Goal: Information Seeking & Learning: Check status

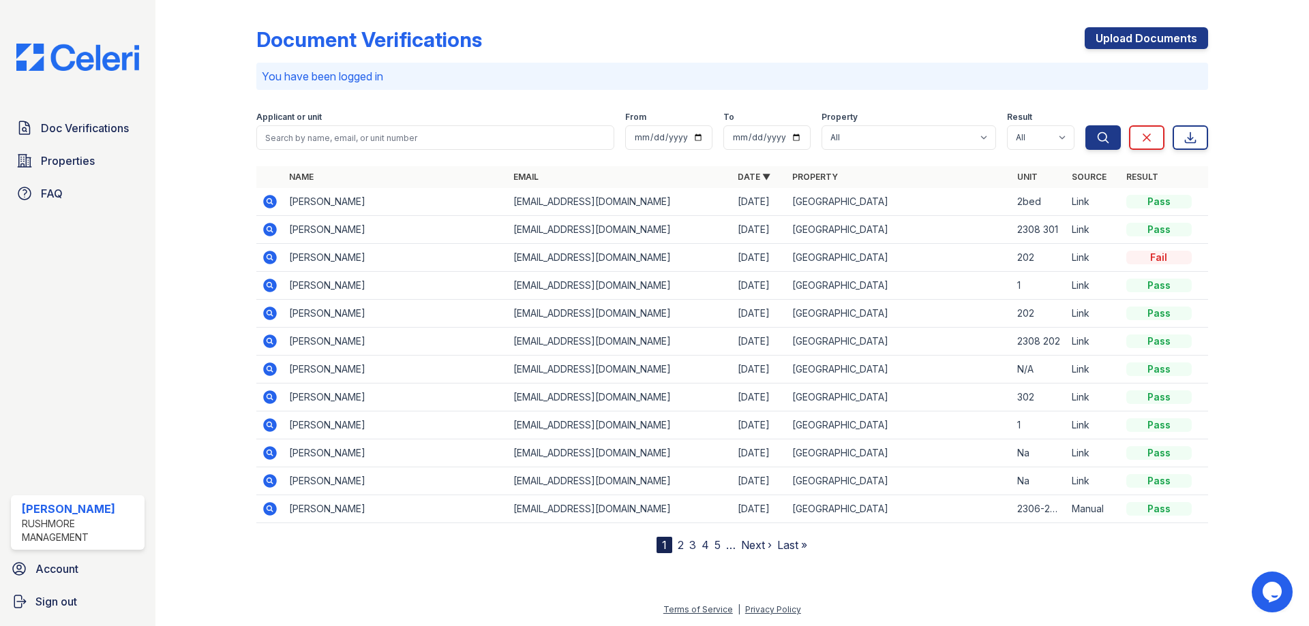
click at [77, 61] on img at bounding box center [77, 57] width 145 height 27
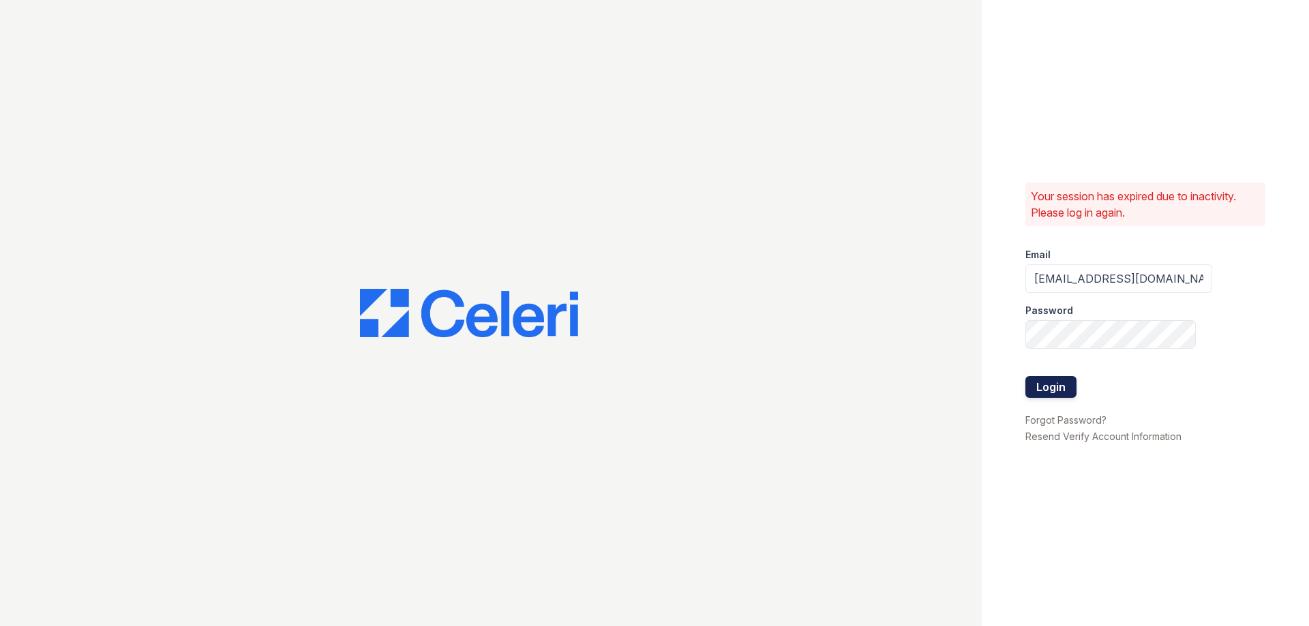
click at [1048, 395] on button "Login" at bounding box center [1050, 387] width 51 height 22
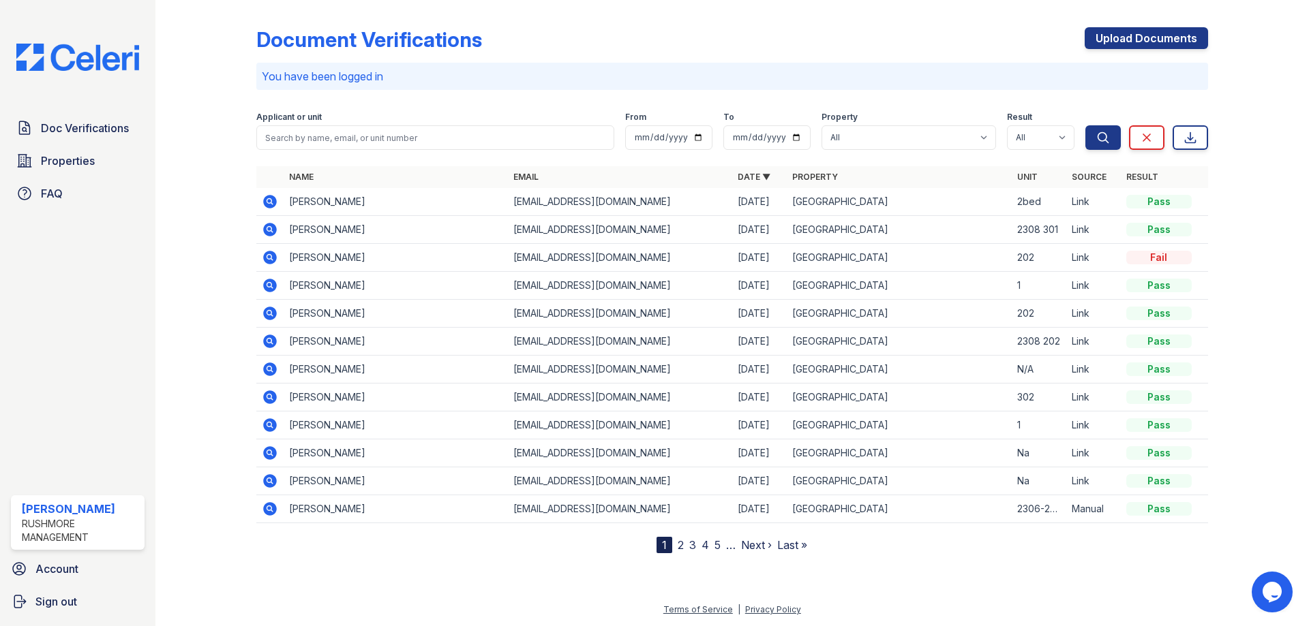
click at [679, 549] on link "2" at bounding box center [681, 546] width 6 height 14
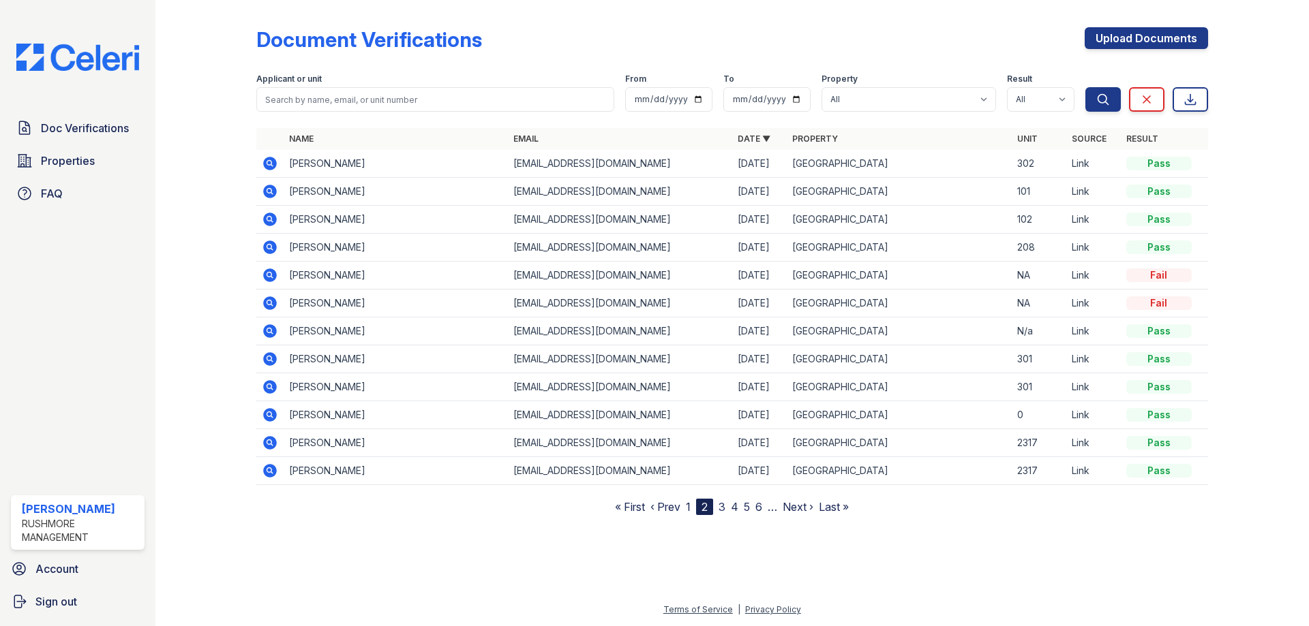
click at [693, 509] on nav "« First ‹ Prev 1 2 3 4 5 6 … Next › Last »" at bounding box center [732, 507] width 234 height 16
click at [687, 508] on link "1" at bounding box center [688, 507] width 5 height 14
click at [38, 61] on img at bounding box center [77, 57] width 145 height 27
click at [78, 61] on img at bounding box center [77, 57] width 145 height 27
click at [90, 53] on img at bounding box center [77, 57] width 145 height 27
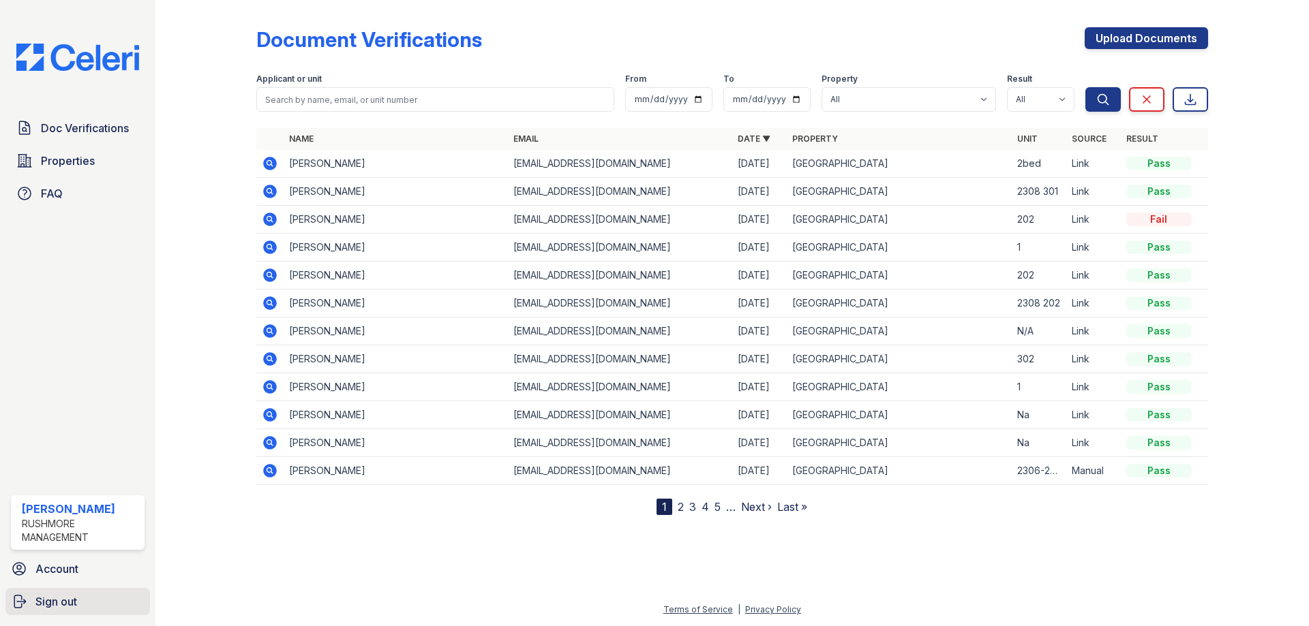
click at [66, 601] on span "Sign out" at bounding box center [56, 602] width 42 height 16
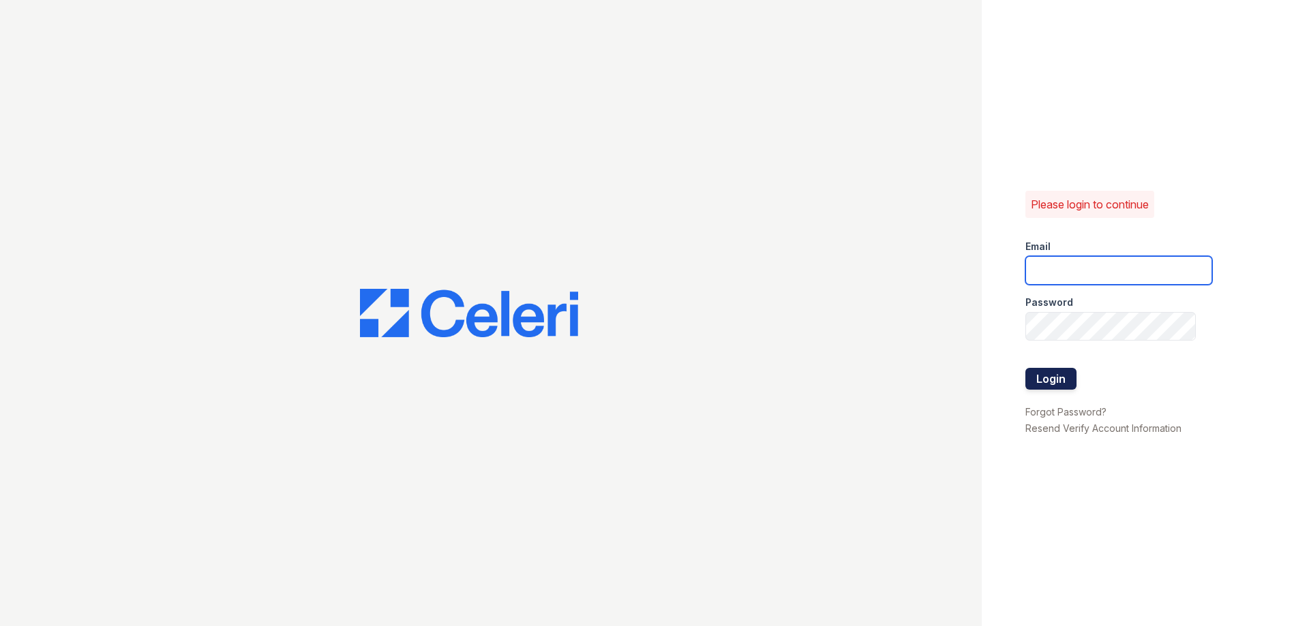
type input "swanamaker@rushmoremgmt.com"
click at [1043, 377] on button "Login" at bounding box center [1050, 379] width 51 height 22
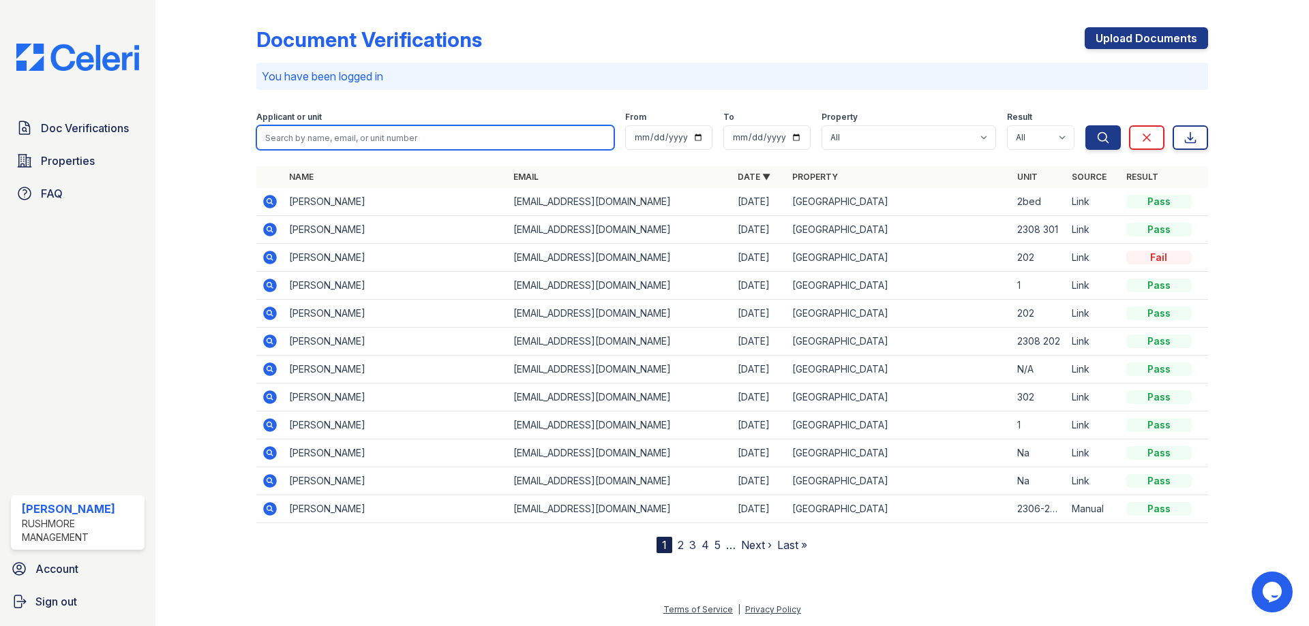
click at [329, 134] on input "search" at bounding box center [435, 137] width 358 height 25
type input "[PERSON_NAME]"
click at [1085, 125] on button "Search" at bounding box center [1102, 137] width 35 height 25
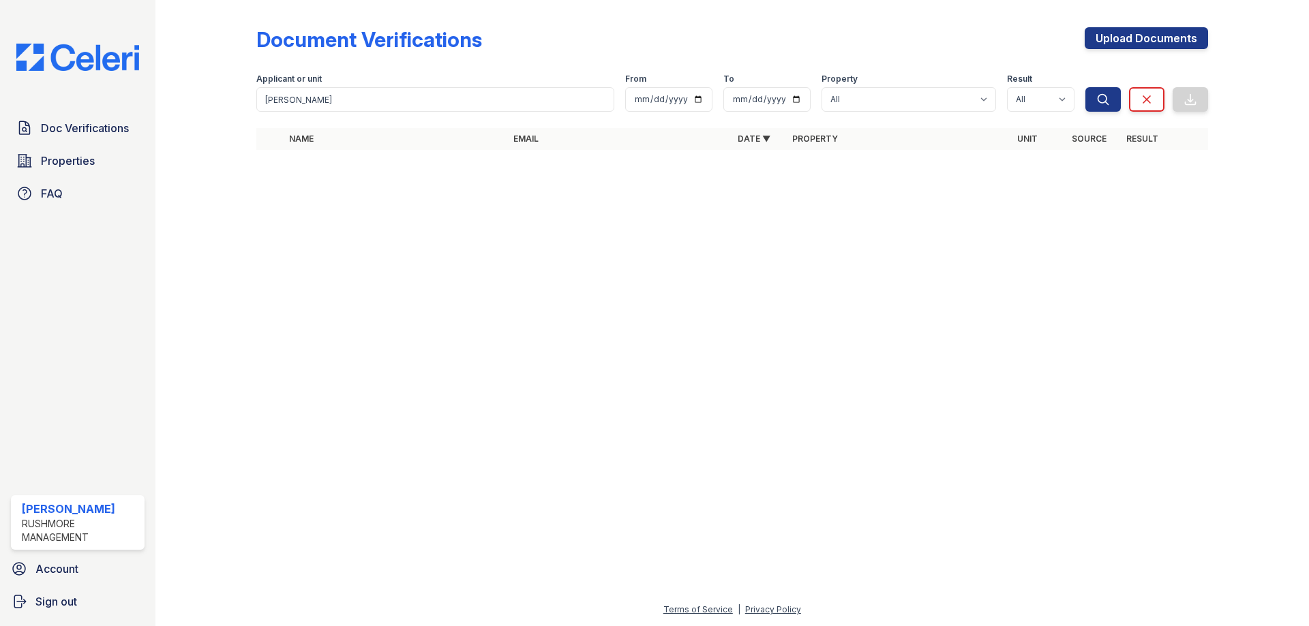
click at [72, 45] on img at bounding box center [77, 57] width 145 height 27
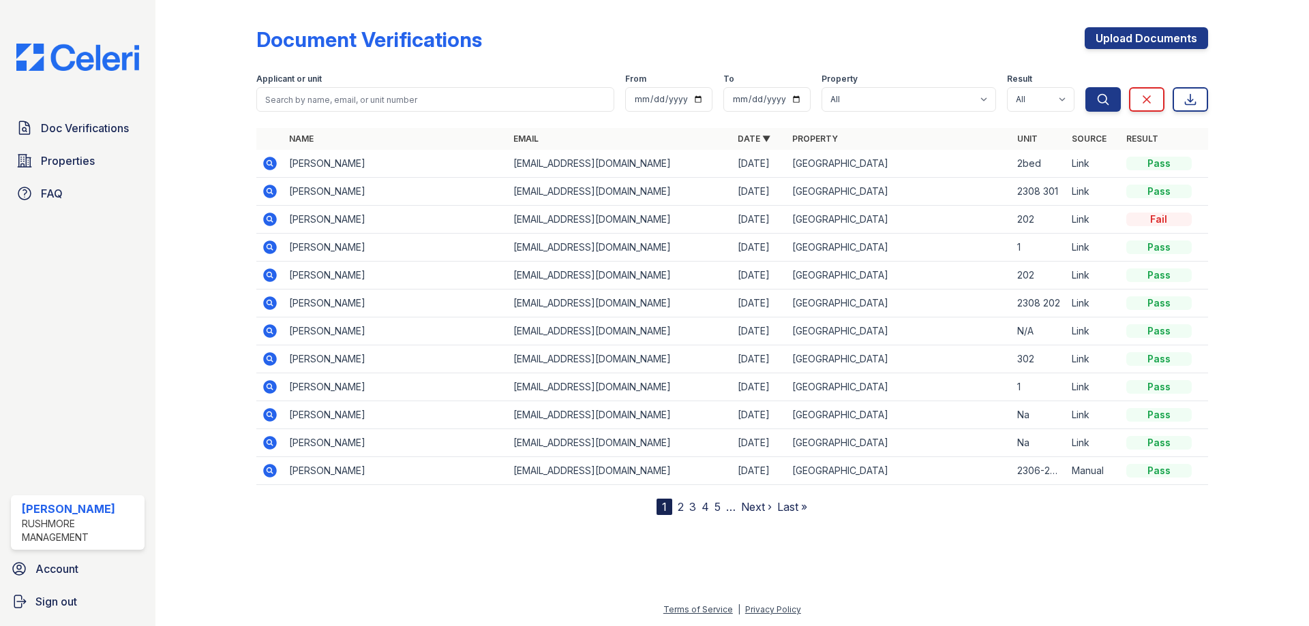
click at [679, 509] on link "2" at bounding box center [681, 507] width 6 height 14
click at [686, 505] on nav "« First ‹ Prev 1 2 3 4 5 6 … Next › Last »" at bounding box center [732, 507] width 234 height 16
click at [686, 504] on nav "« First ‹ Prev 1 2 3 4 5 6 … Next › Last »" at bounding box center [732, 507] width 234 height 16
click at [689, 504] on link "1" at bounding box center [688, 507] width 5 height 14
click at [354, 101] on input "search" at bounding box center [435, 99] width 358 height 25
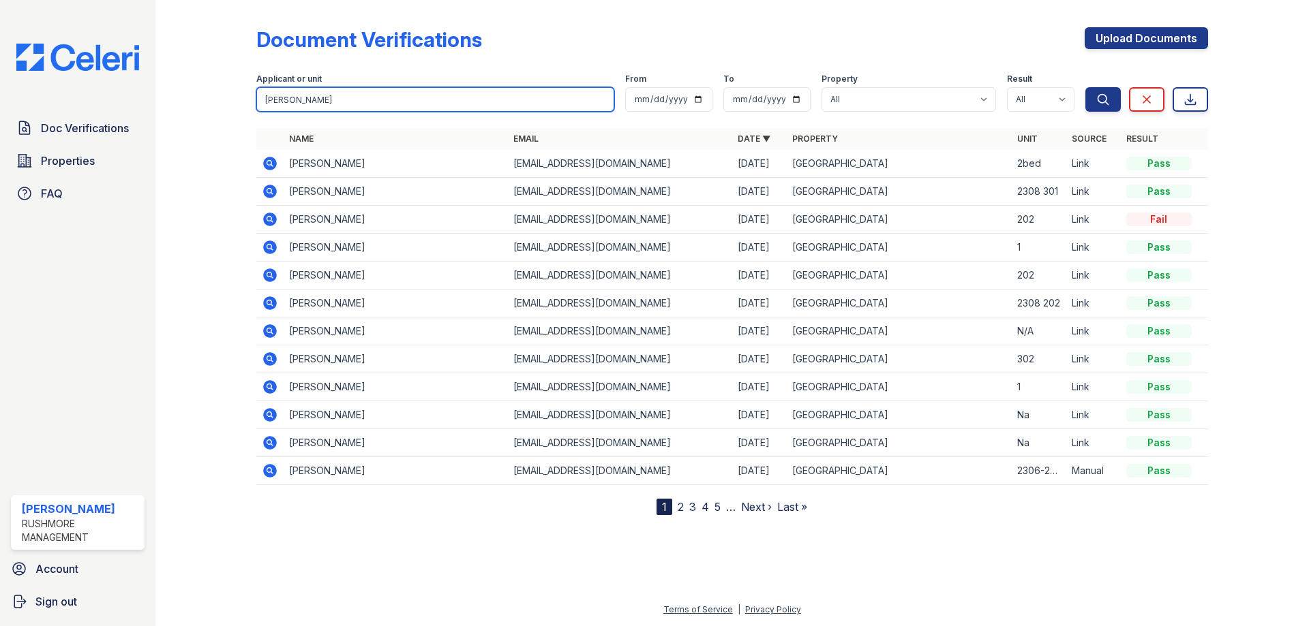
type input "alston"
click at [1085, 87] on button "Search" at bounding box center [1102, 99] width 35 height 25
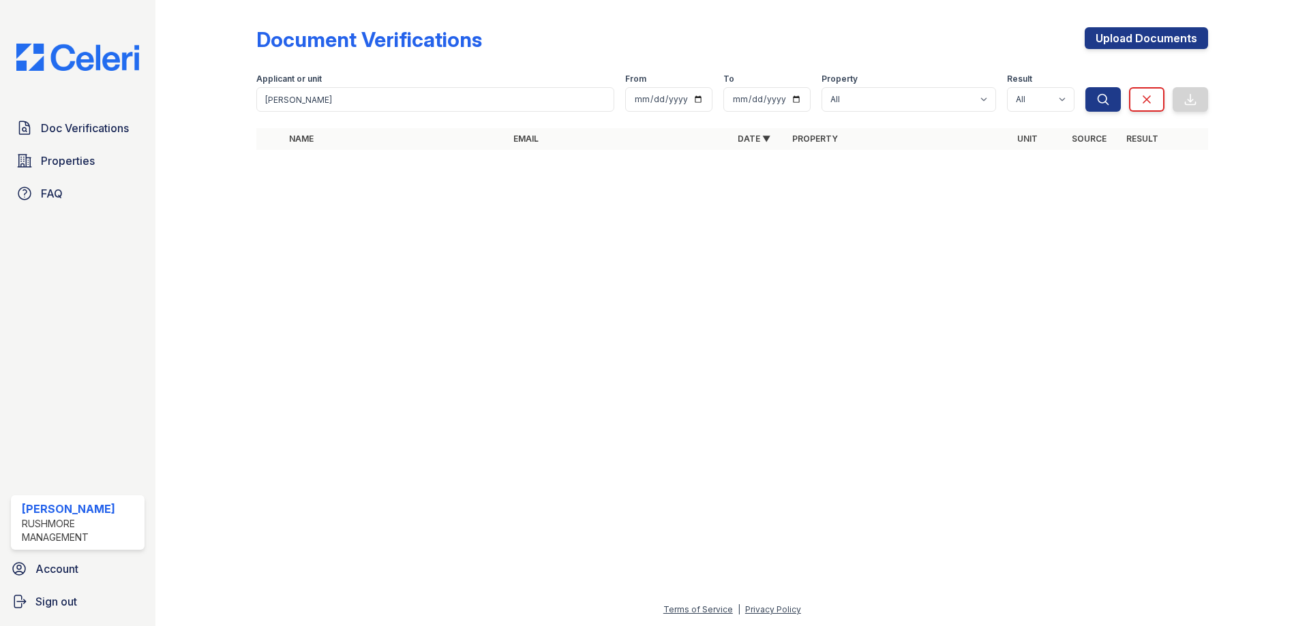
click at [78, 63] on img at bounding box center [77, 57] width 145 height 27
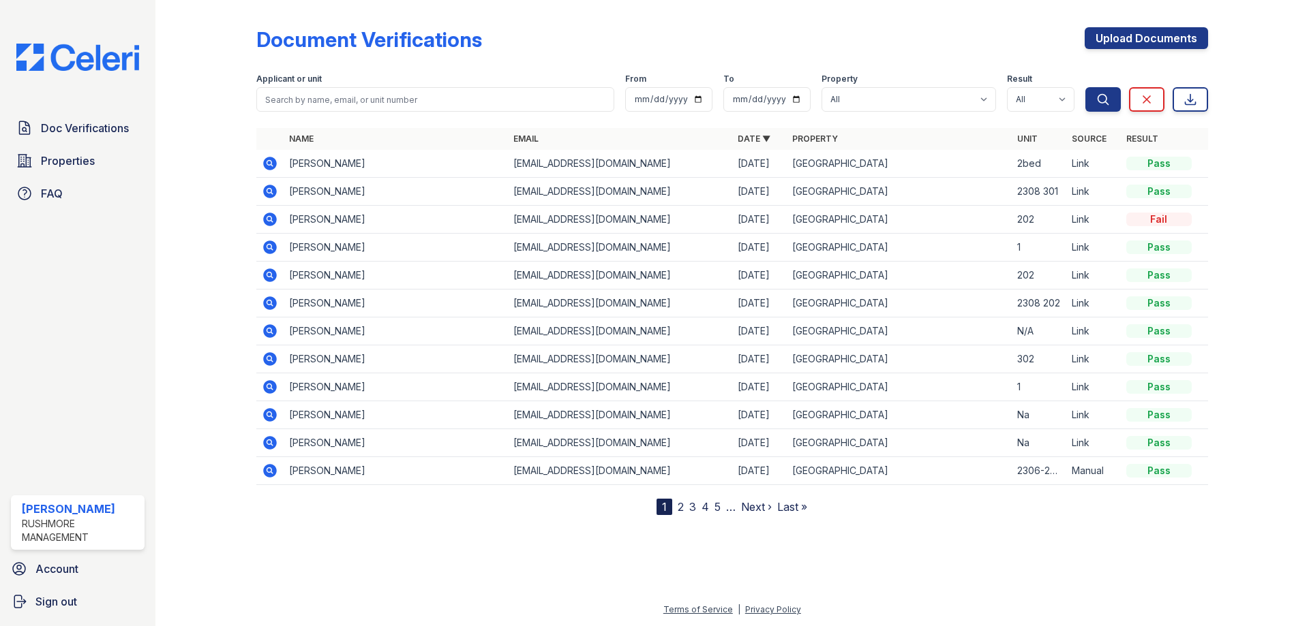
click at [269, 156] on icon at bounding box center [270, 163] width 16 height 16
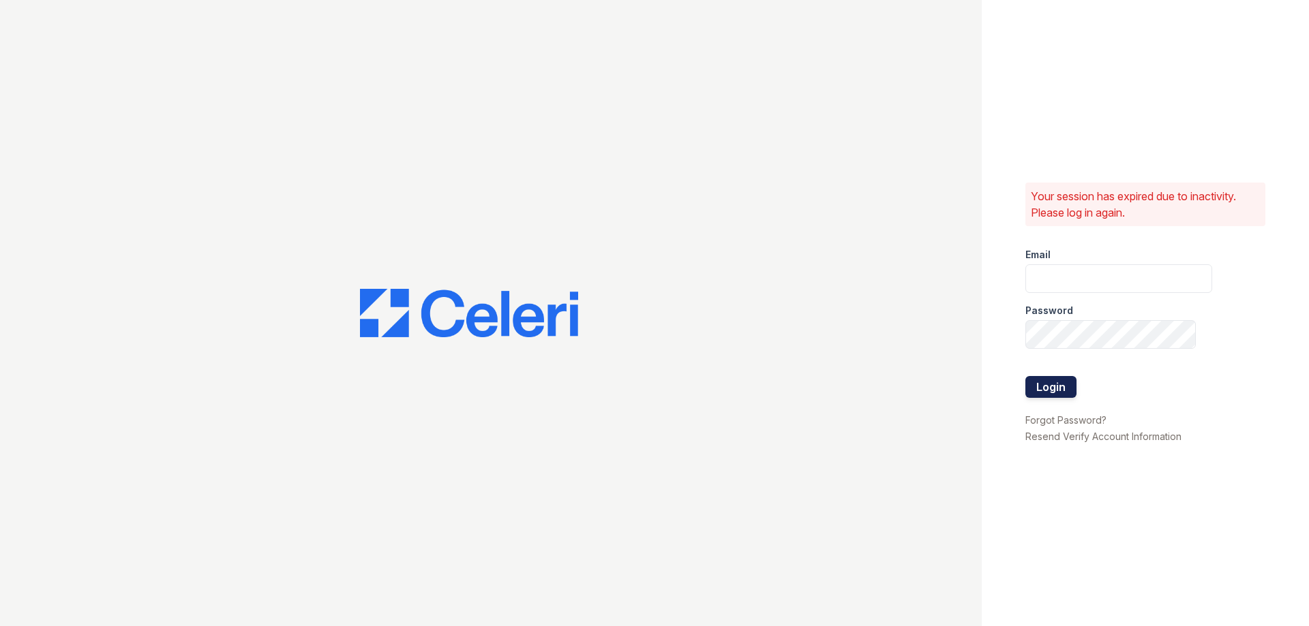
type input "[EMAIL_ADDRESS][DOMAIN_NAME]"
click at [1050, 384] on button "Login" at bounding box center [1050, 387] width 51 height 22
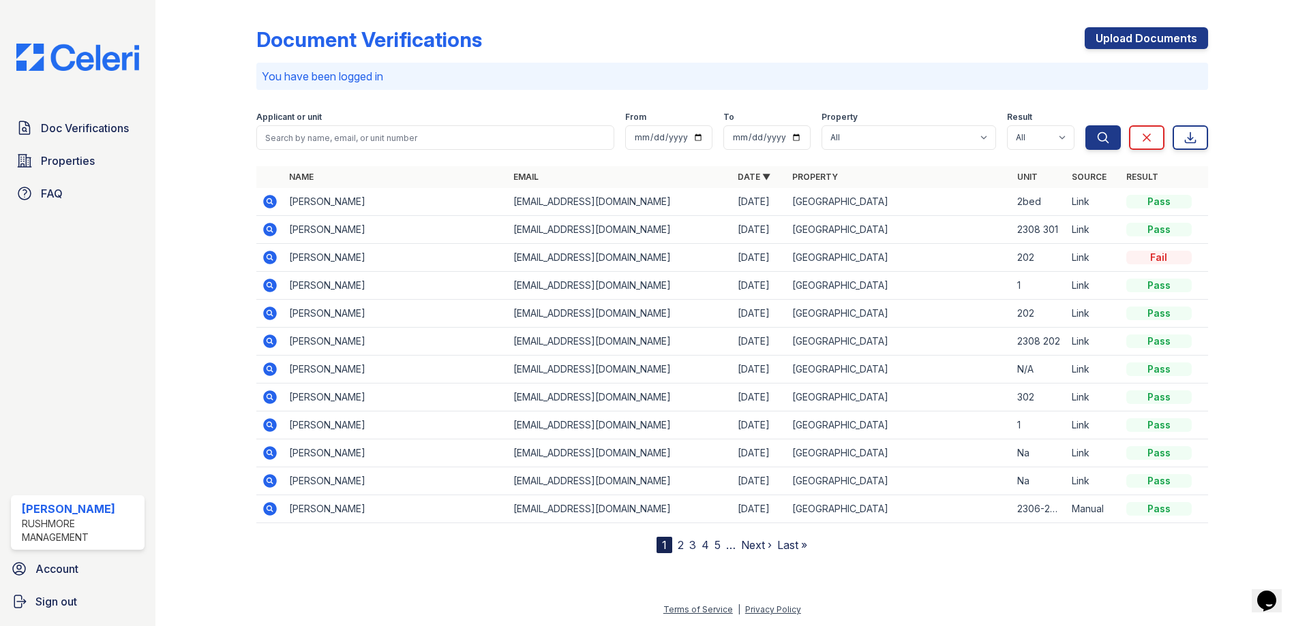
click at [269, 200] on icon at bounding box center [268, 200] width 3 height 3
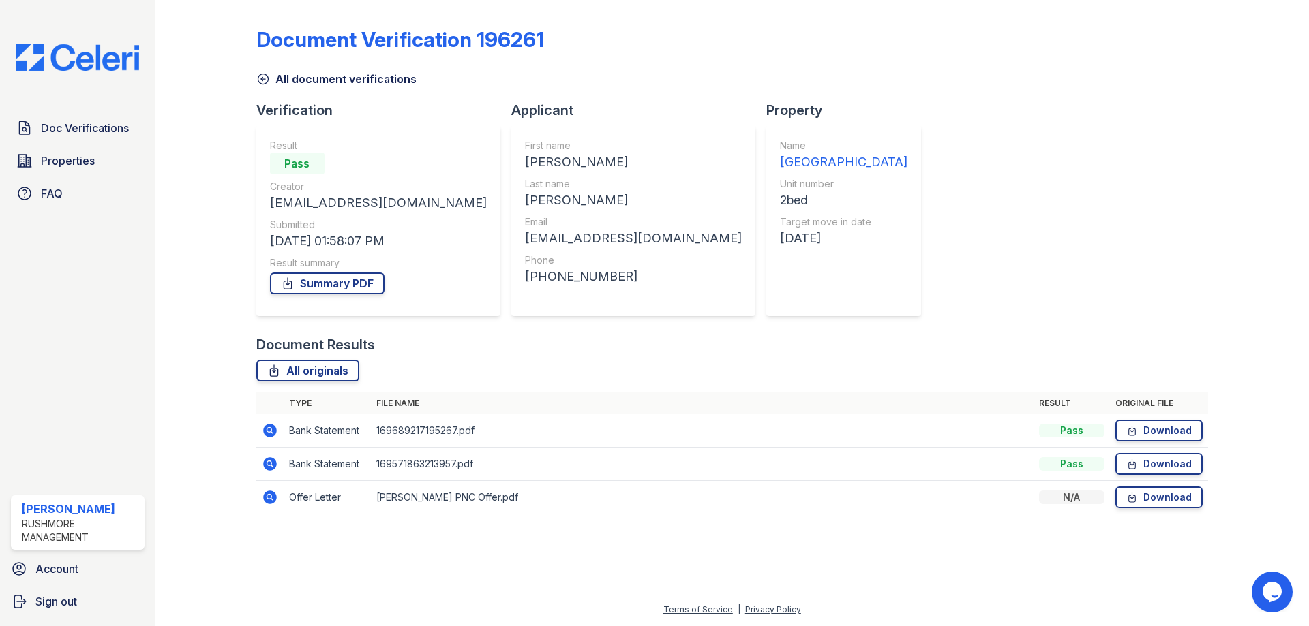
click at [264, 83] on icon at bounding box center [263, 79] width 14 height 14
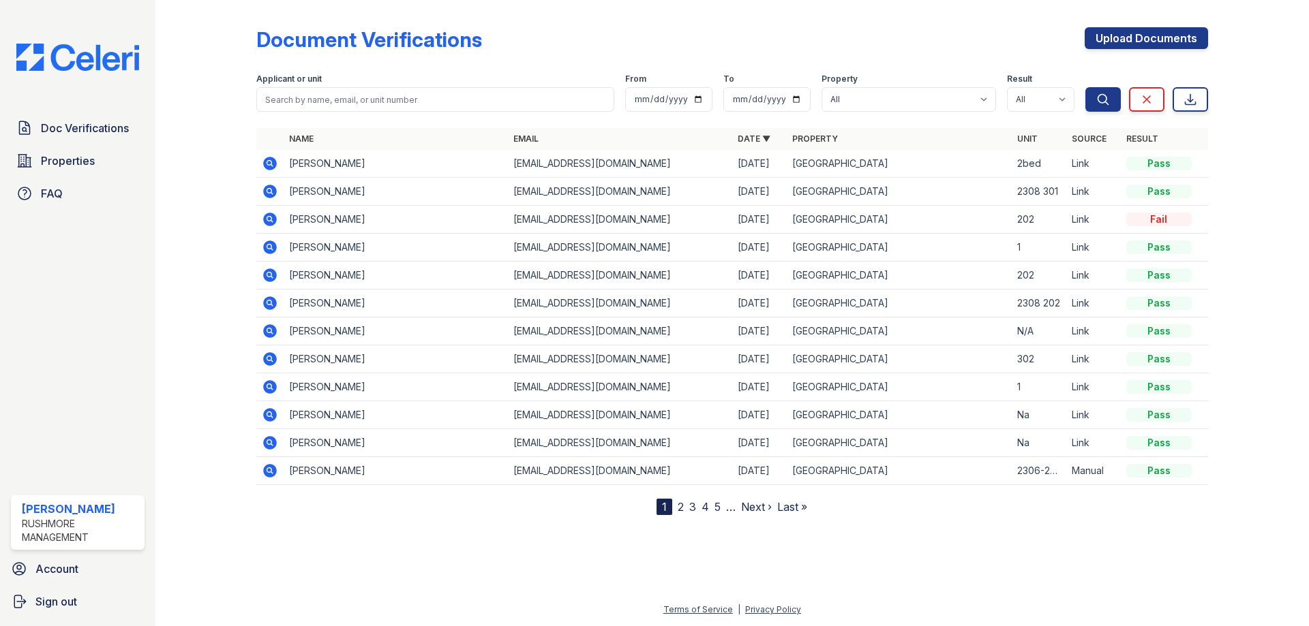
click at [271, 165] on icon at bounding box center [270, 163] width 16 height 16
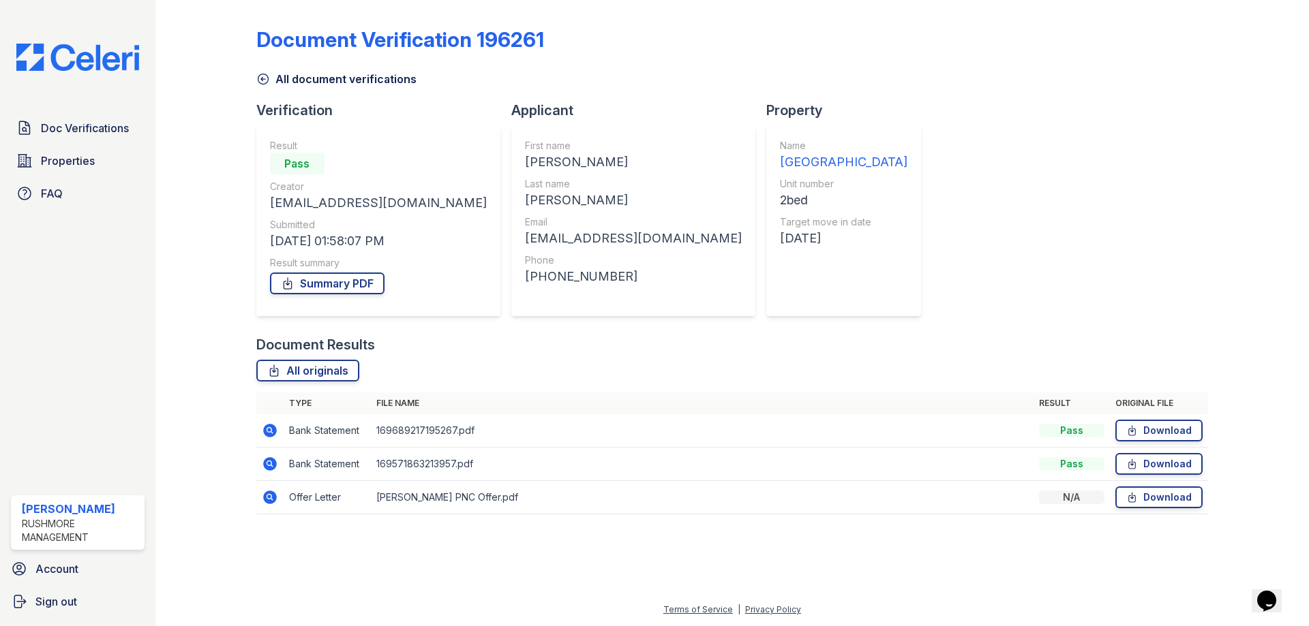
click at [270, 498] on icon at bounding box center [268, 496] width 3 height 3
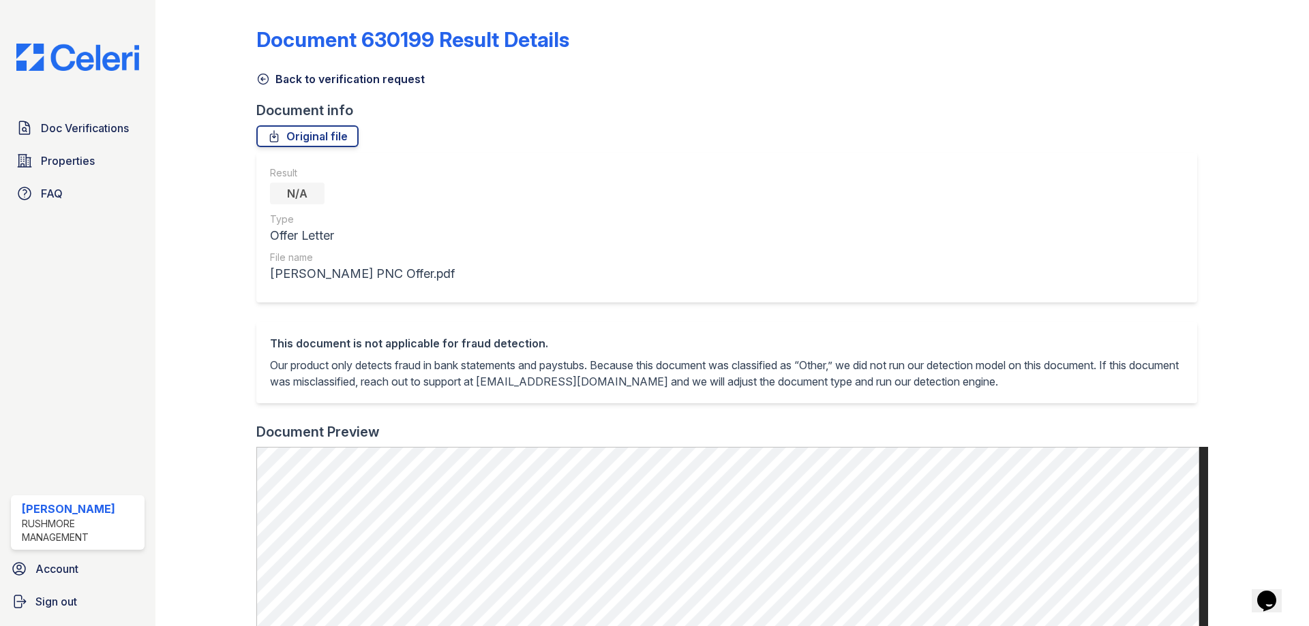
click at [261, 80] on icon at bounding box center [263, 79] width 14 height 14
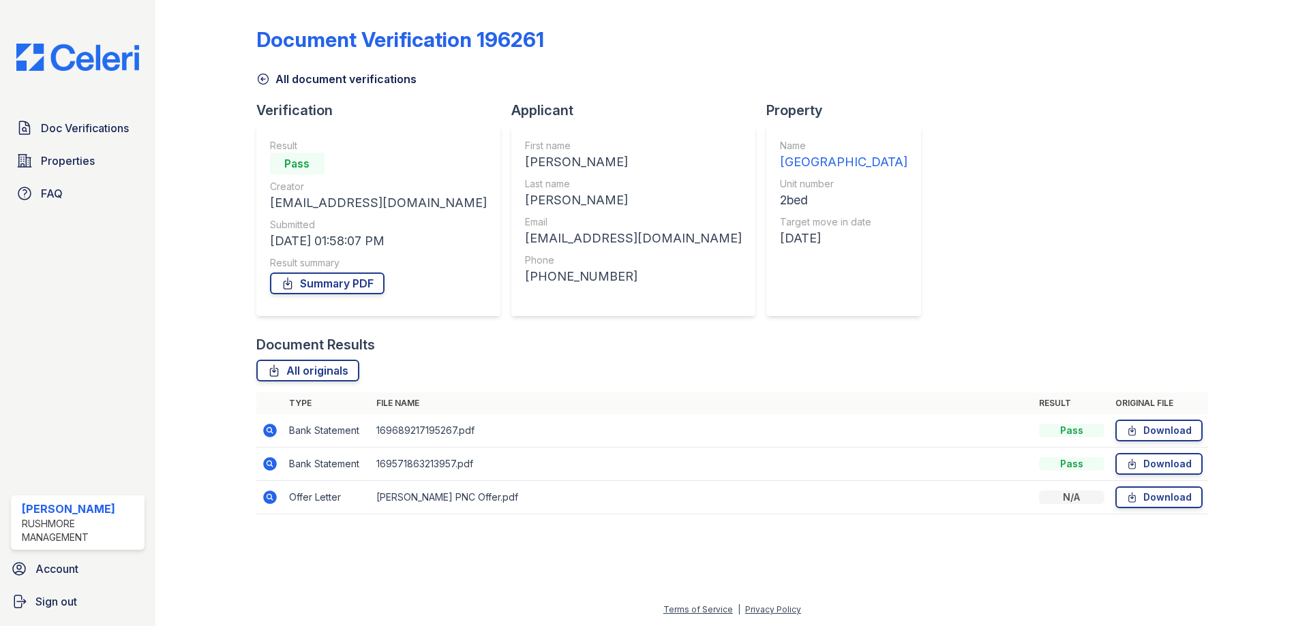
click at [275, 431] on icon at bounding box center [270, 431] width 14 height 14
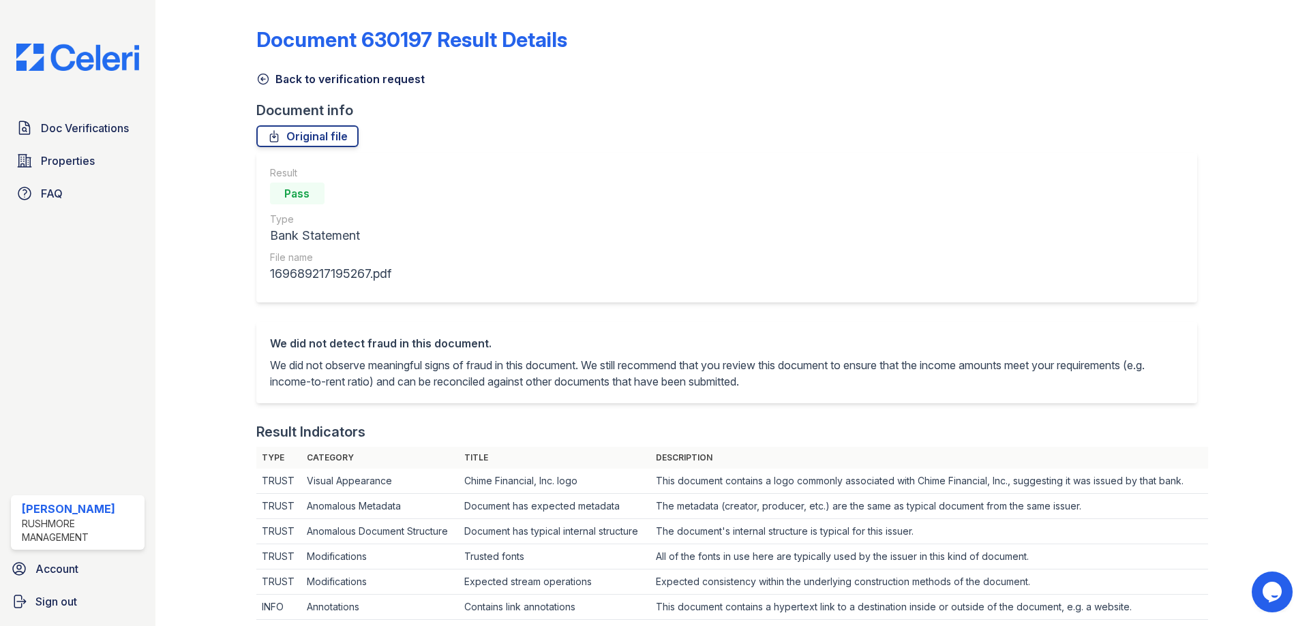
click at [267, 80] on icon at bounding box center [263, 79] width 14 height 14
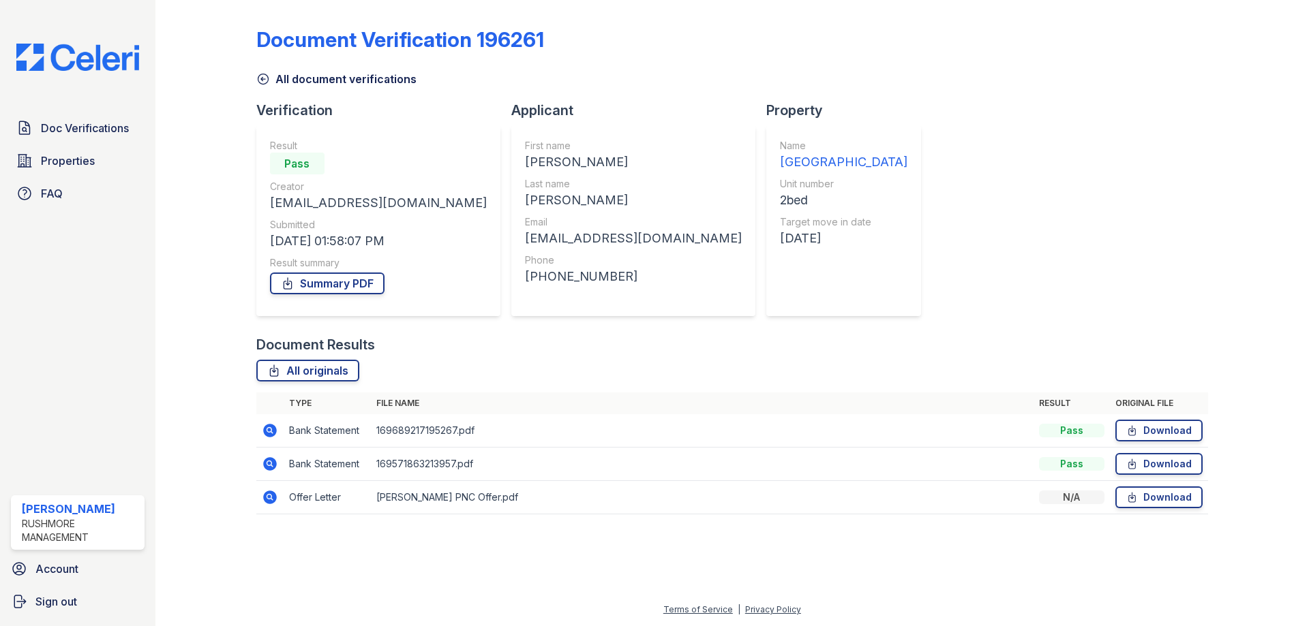
click at [117, 60] on img at bounding box center [77, 57] width 145 height 27
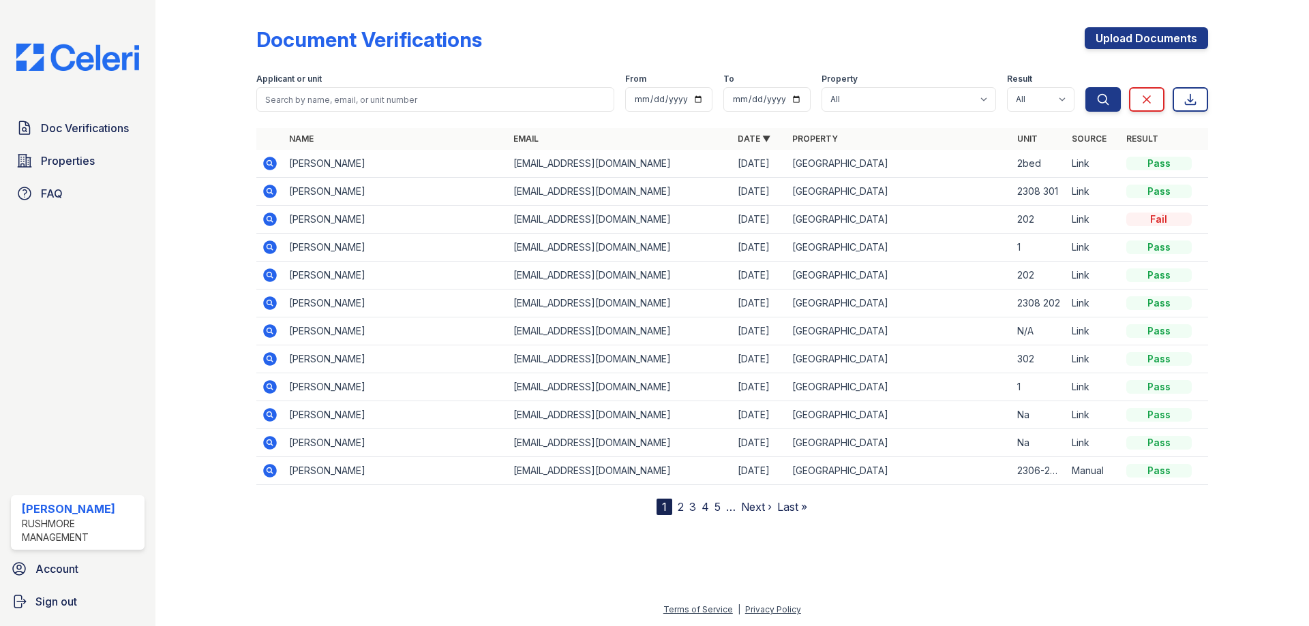
click at [33, 57] on img at bounding box center [77, 57] width 145 height 27
click at [48, 60] on img at bounding box center [77, 57] width 145 height 27
click at [50, 63] on img at bounding box center [77, 57] width 145 height 27
click at [110, 57] on img at bounding box center [77, 57] width 145 height 27
click at [682, 509] on link "2" at bounding box center [681, 507] width 6 height 14
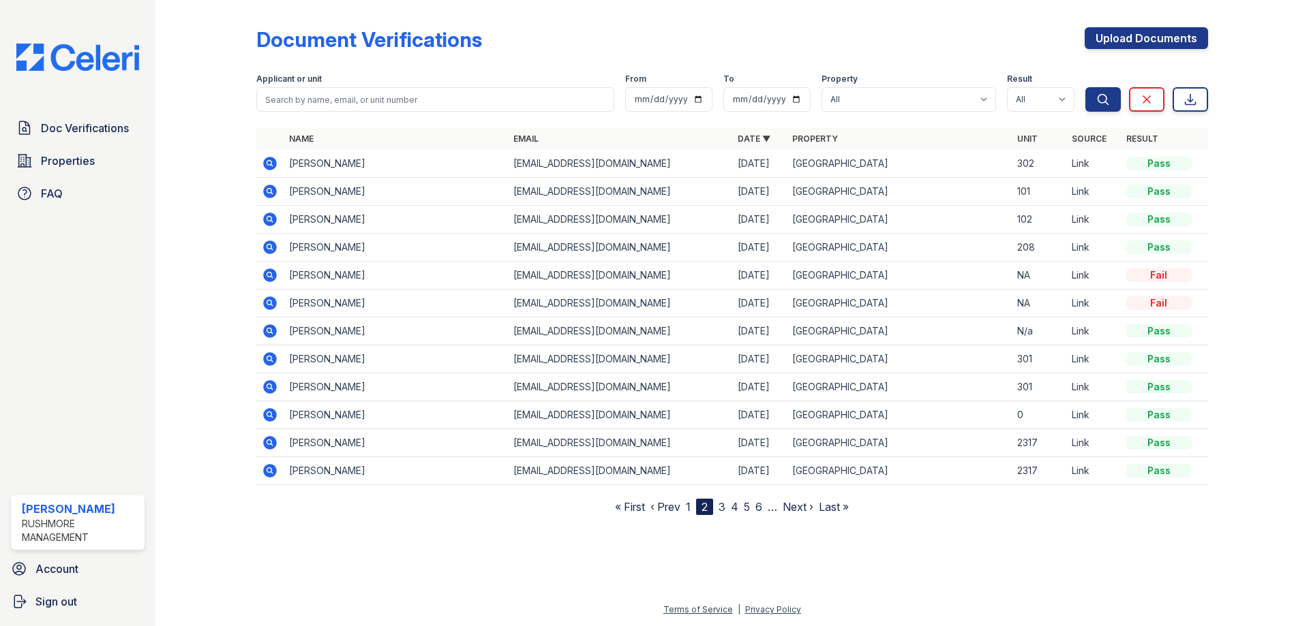
click at [691, 508] on link "1" at bounding box center [688, 507] width 5 height 14
click at [104, 54] on img at bounding box center [77, 57] width 145 height 27
click at [678, 504] on link "2" at bounding box center [681, 507] width 6 height 14
click at [689, 509] on link "1" at bounding box center [688, 507] width 5 height 14
click at [523, 522] on div "Document Verifications Upload Documents Filter Applicant or unit From To Proper…" at bounding box center [732, 268] width 1110 height 537
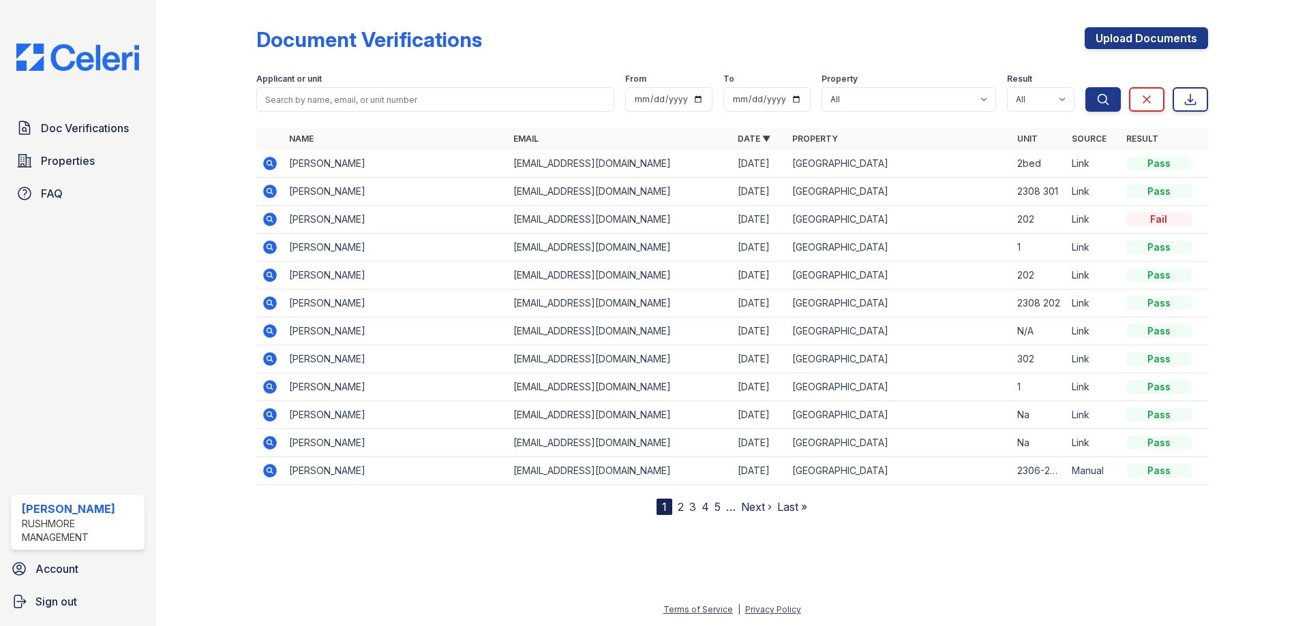
click at [682, 512] on link "2" at bounding box center [681, 507] width 6 height 14
click at [692, 510] on nav "« First ‹ Prev 1 2 3 4 5 6 … Next › Last »" at bounding box center [732, 507] width 234 height 16
click at [689, 509] on link "1" at bounding box center [688, 507] width 5 height 14
